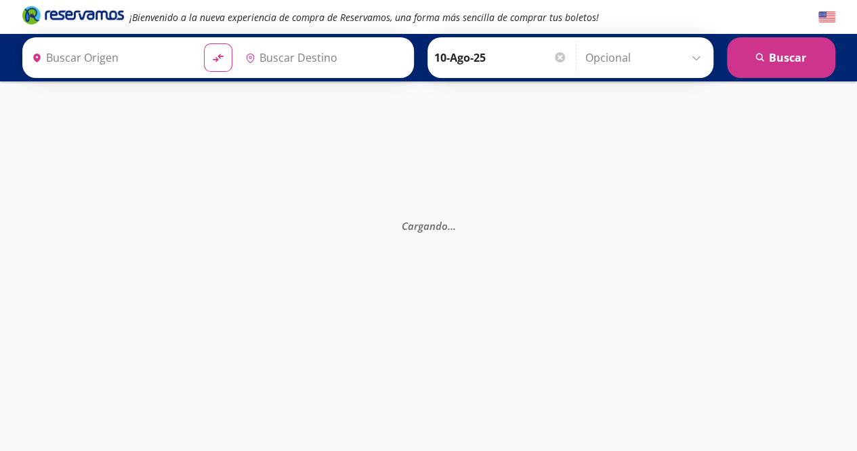
type input "[PERSON_NAME] de Querétaro, [GEOGRAPHIC_DATA]"
type input "Central del Sur (taxqueña), [GEOGRAPHIC_DATA]"
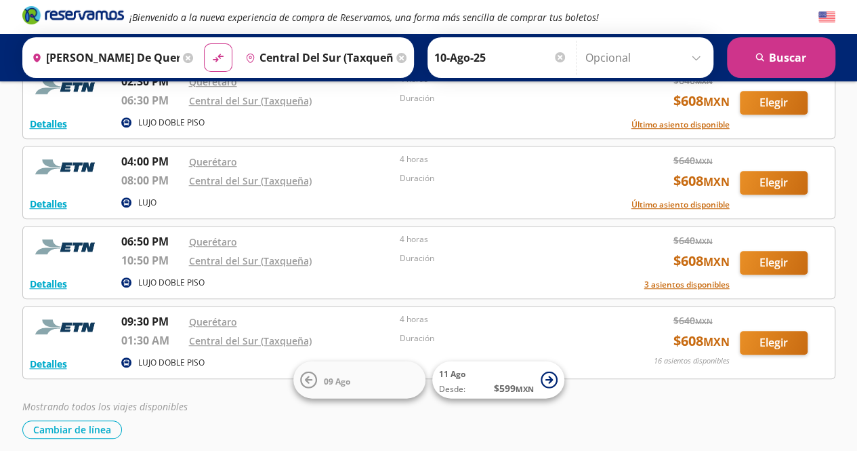
scroll to position [409, 0]
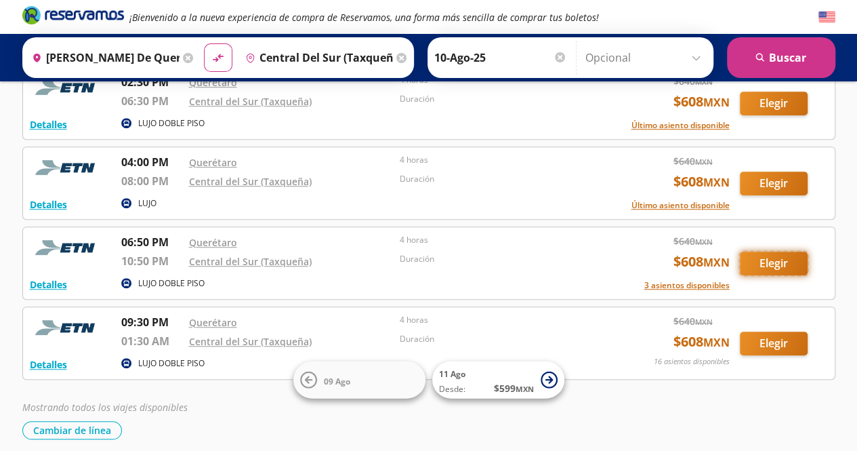
click at [776, 260] on button "Elegir" at bounding box center [774, 263] width 68 height 24
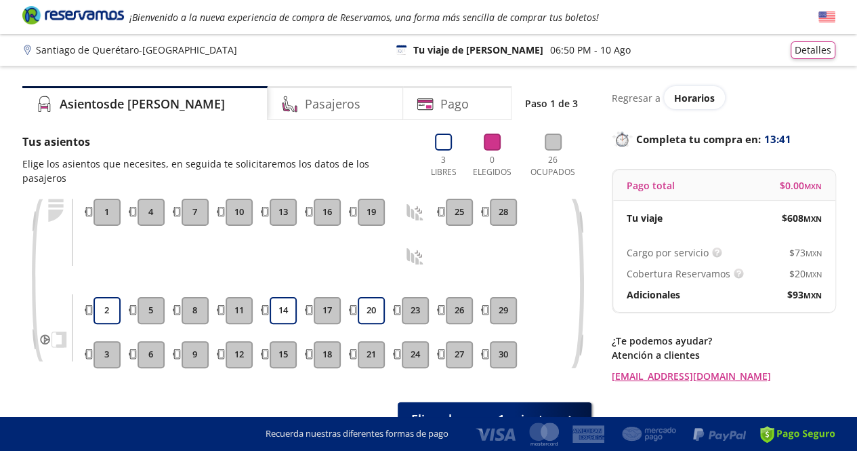
click at [326, 201] on button "16" at bounding box center [327, 212] width 27 height 27
click at [285, 297] on button "14" at bounding box center [283, 310] width 27 height 27
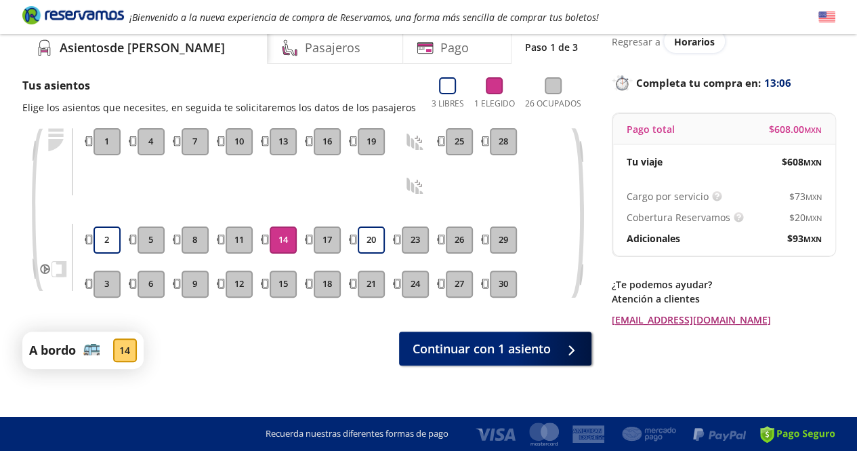
scroll to position [57, 0]
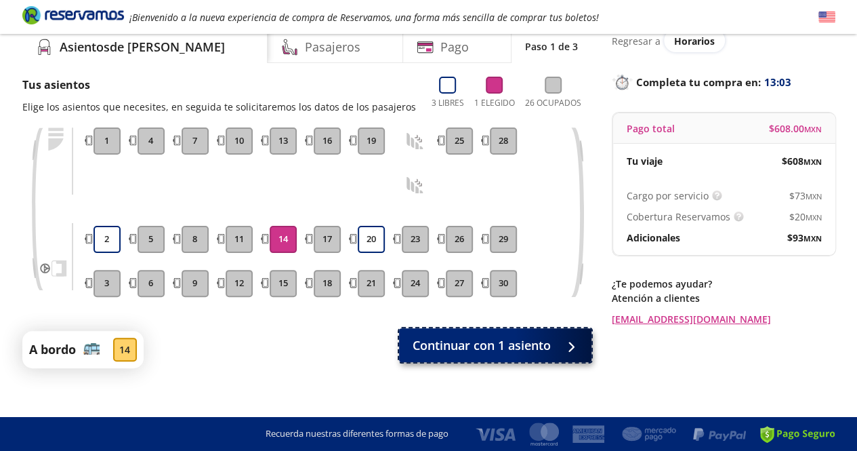
click at [507, 344] on span "Continuar con 1 asiento" at bounding box center [482, 345] width 138 height 18
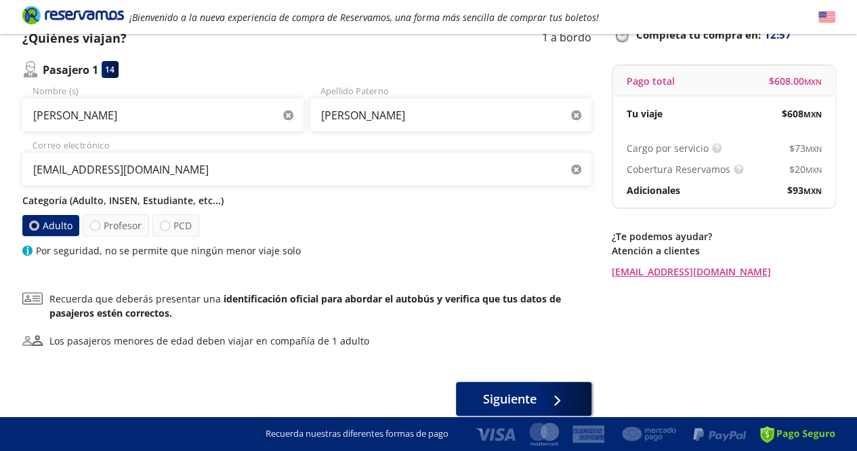
scroll to position [107, 0]
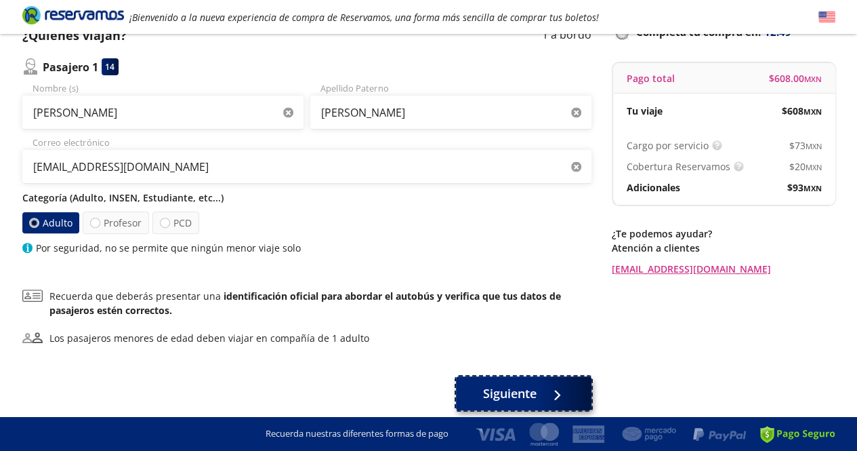
click at [547, 392] on div at bounding box center [554, 393] width 20 height 17
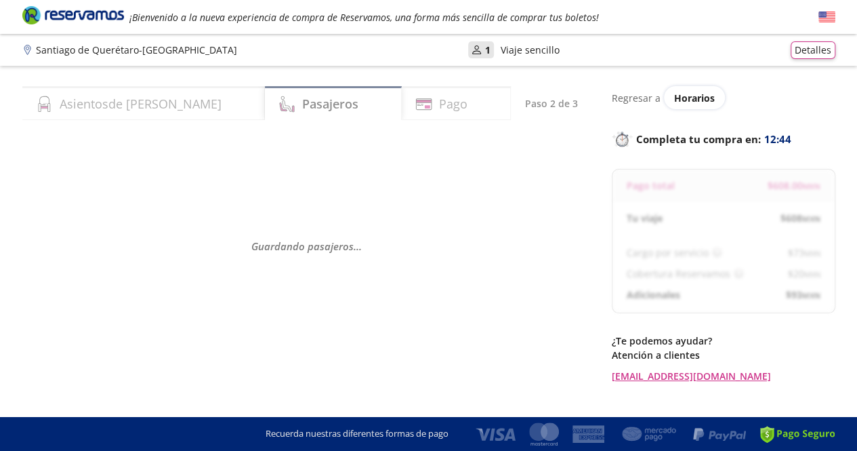
select select "MX"
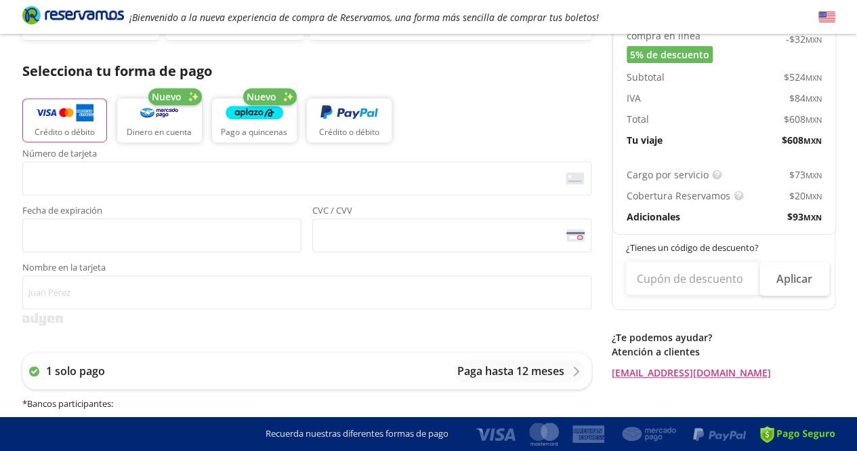
scroll to position [257, 0]
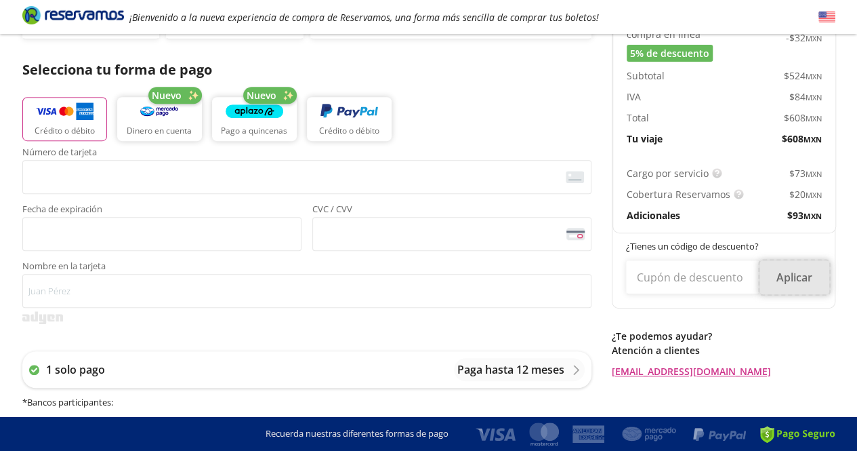
click at [797, 277] on button "Aplicar" at bounding box center [795, 277] width 70 height 34
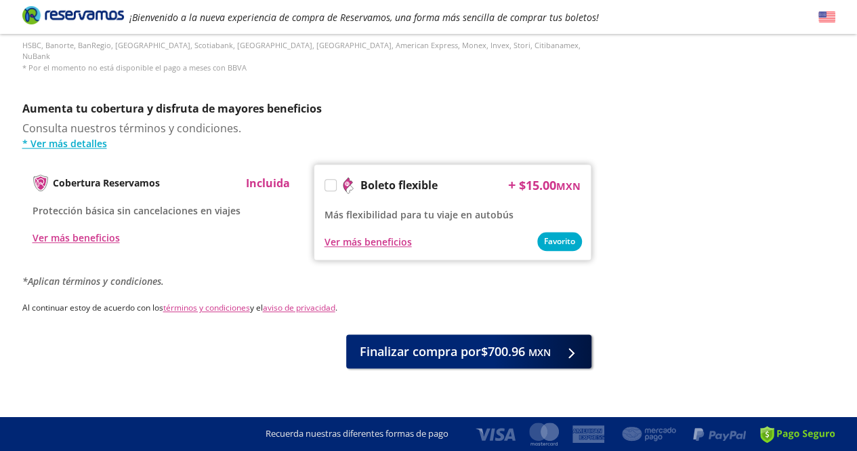
scroll to position [633, 0]
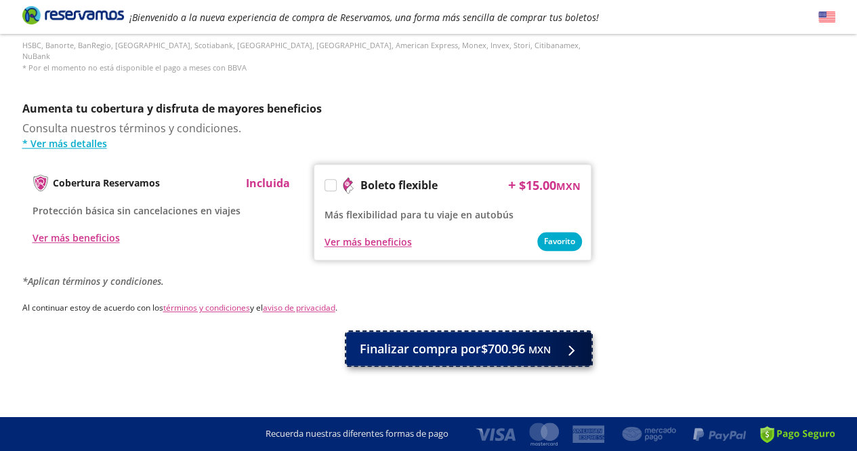
click at [468, 344] on span "Finalizar compra por $700.96 MXN" at bounding box center [455, 349] width 191 height 18
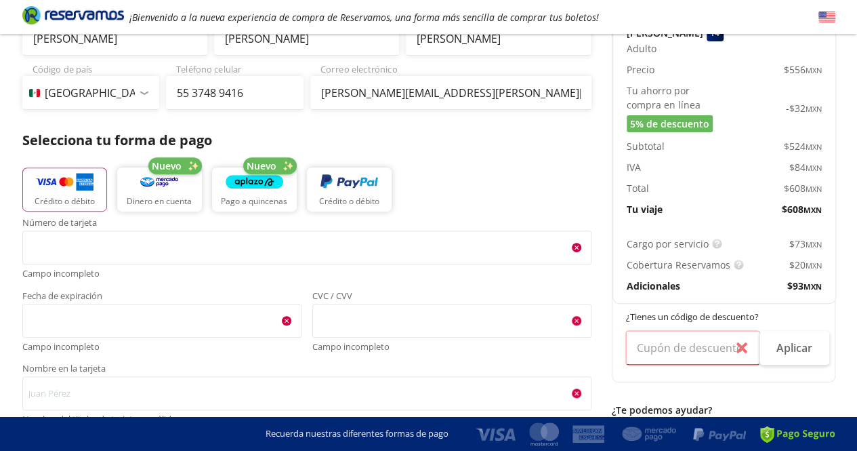
scroll to position [182, 0]
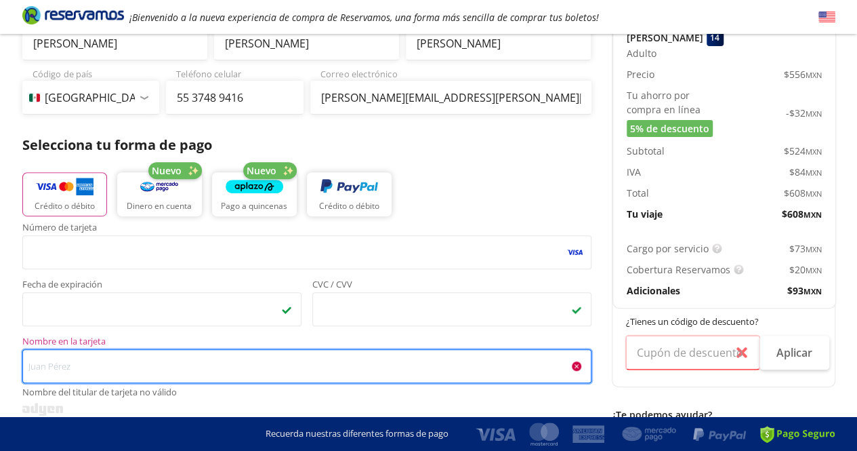
click at [47, 369] on input "Nombre en la tarjeta Nombre del titular de tarjeta no válido" at bounding box center [306, 366] width 569 height 34
type input "g"
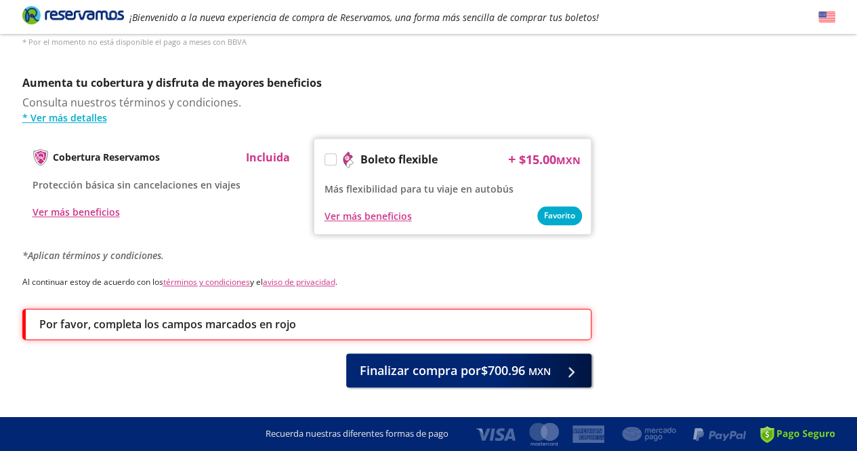
scroll to position [660, 0]
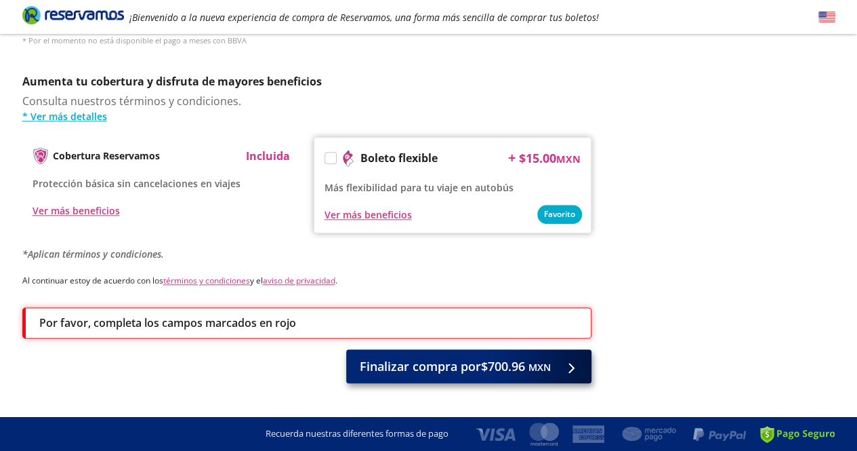
type input "[PERSON_NAME]"
click at [443, 357] on span "Finalizar compra por $700.96 MXN" at bounding box center [455, 366] width 191 height 18
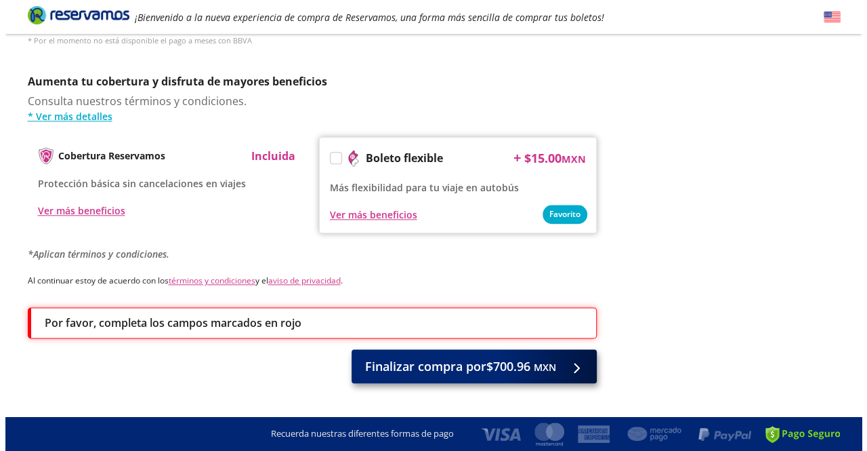
scroll to position [0, 0]
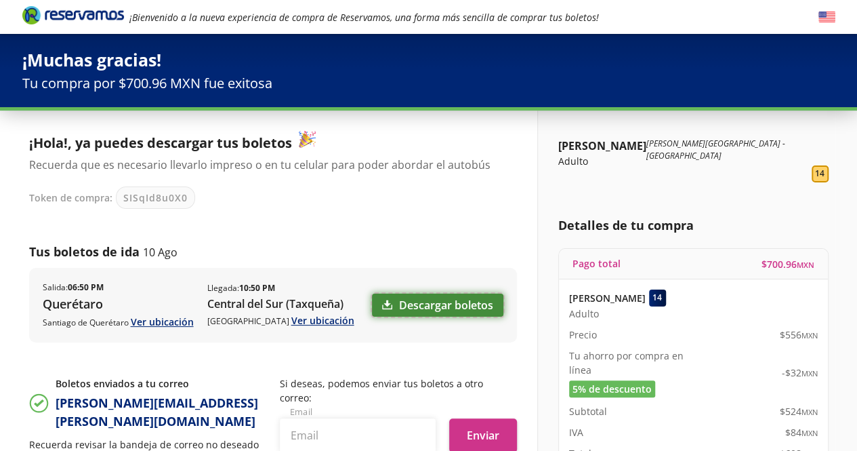
click at [474, 306] on link "Descargar boletos" at bounding box center [437, 304] width 131 height 23
